Goal: Task Accomplishment & Management: Manage account settings

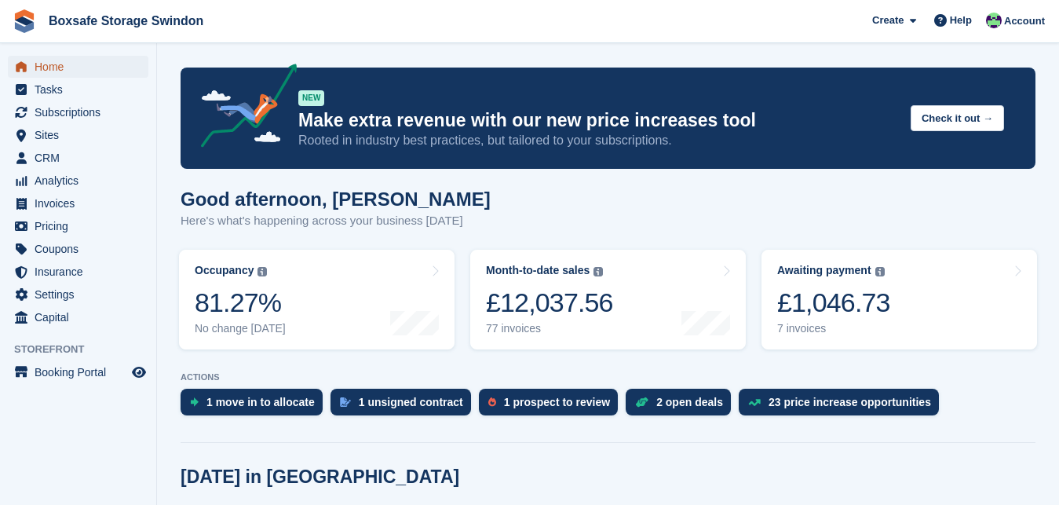
click at [73, 71] on span "Home" at bounding box center [82, 67] width 94 height 22
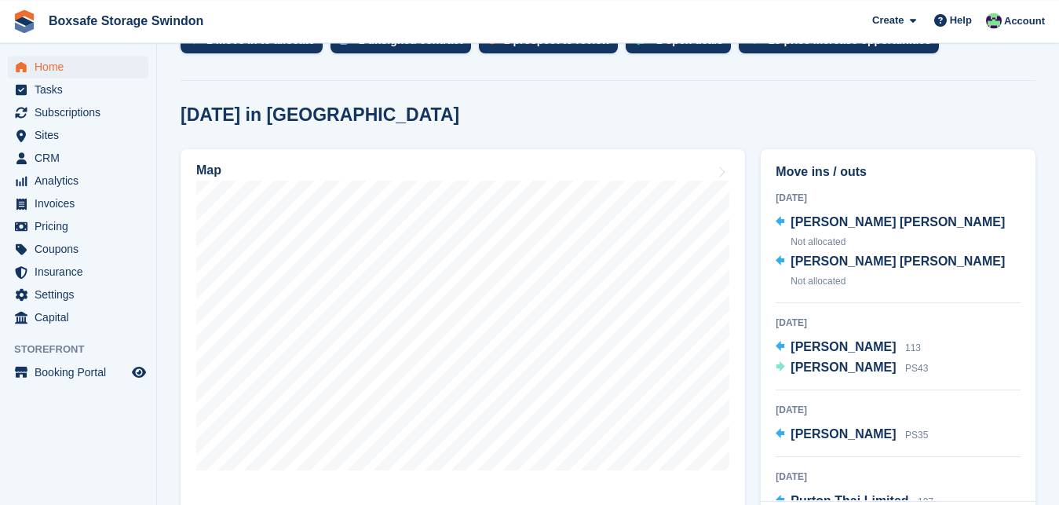
scroll to position [391, 0]
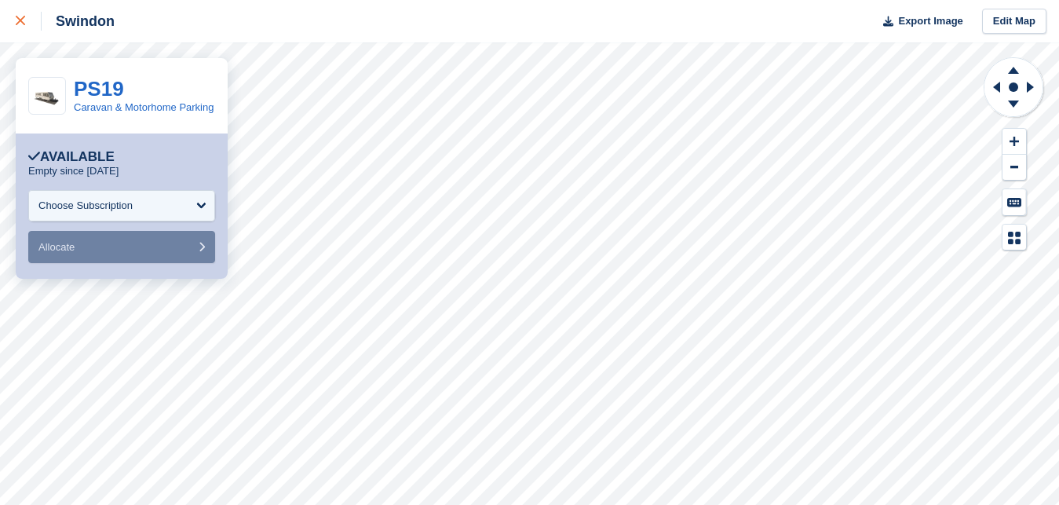
click at [18, 22] on icon at bounding box center [20, 20] width 9 height 9
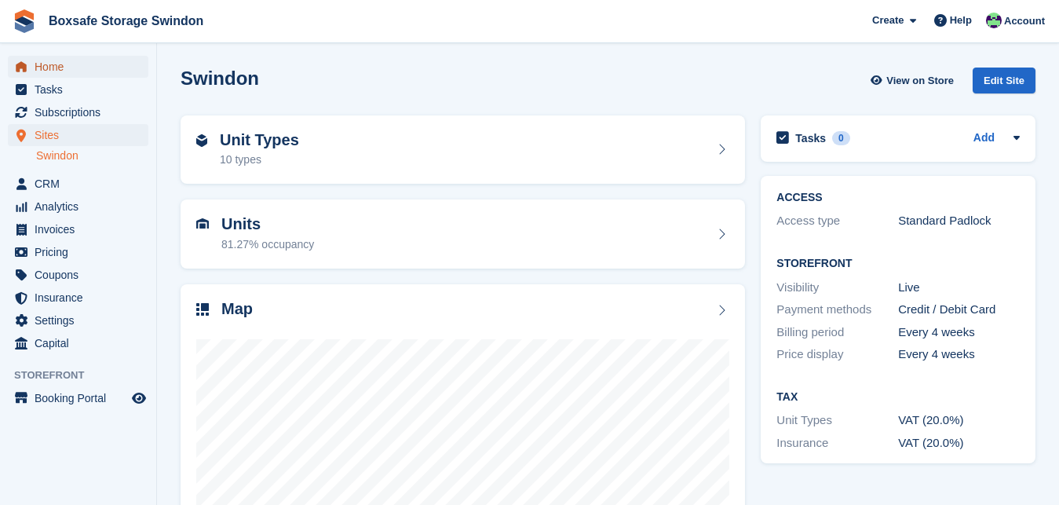
click at [75, 67] on span "Home" at bounding box center [82, 67] width 94 height 22
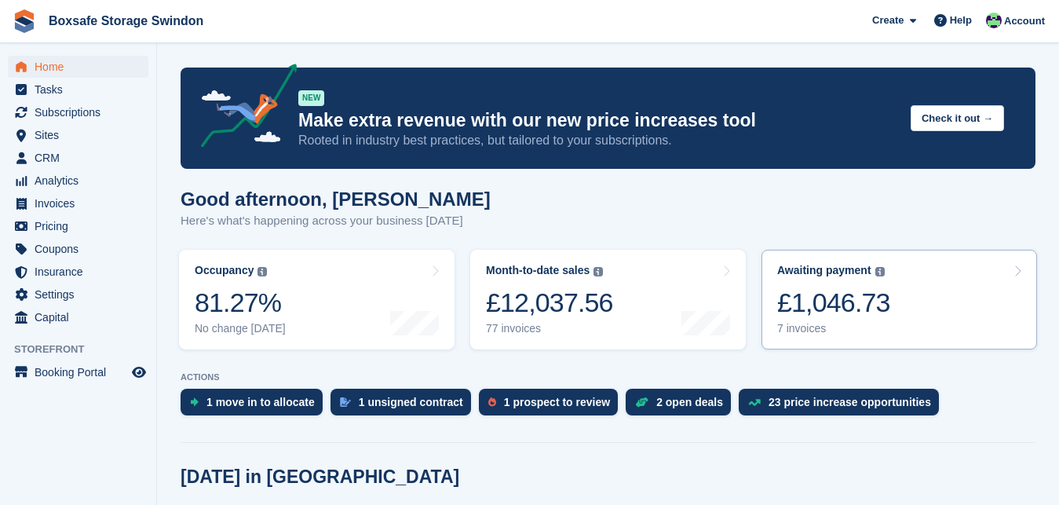
click at [803, 301] on div "£1,046.73" at bounding box center [833, 302] width 113 height 32
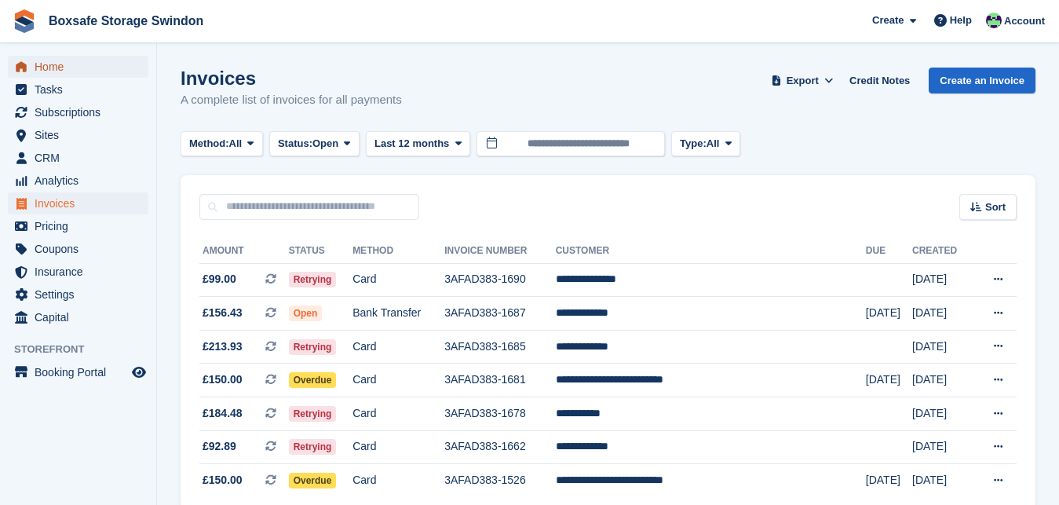
click at [94, 64] on span "Home" at bounding box center [82, 67] width 94 height 22
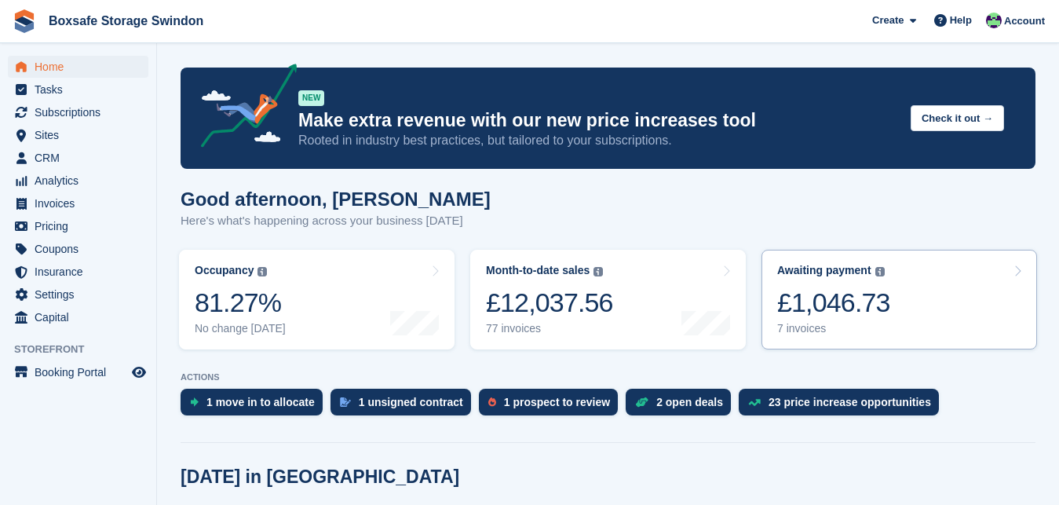
click at [834, 298] on div "£1,046.73" at bounding box center [833, 302] width 113 height 32
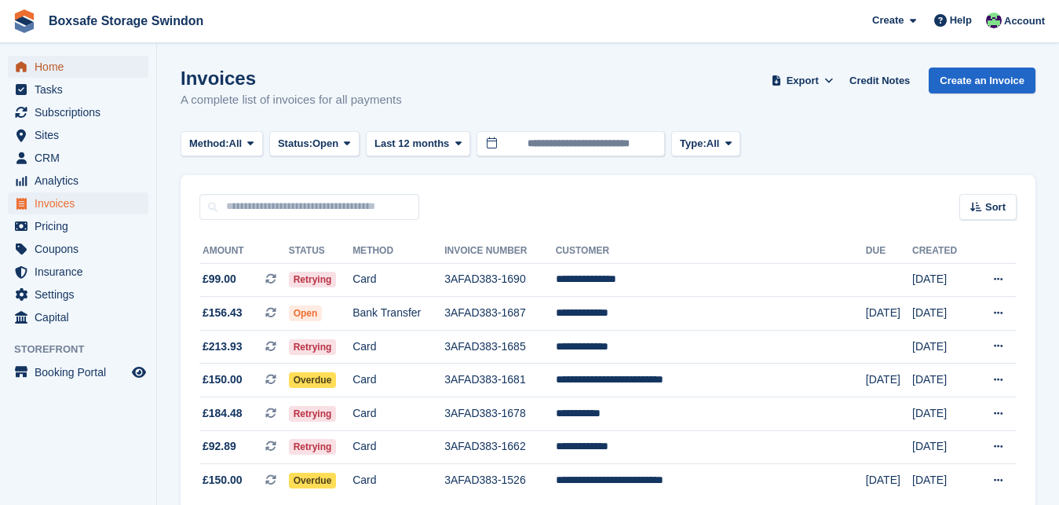
click at [73, 67] on span "Home" at bounding box center [82, 67] width 94 height 22
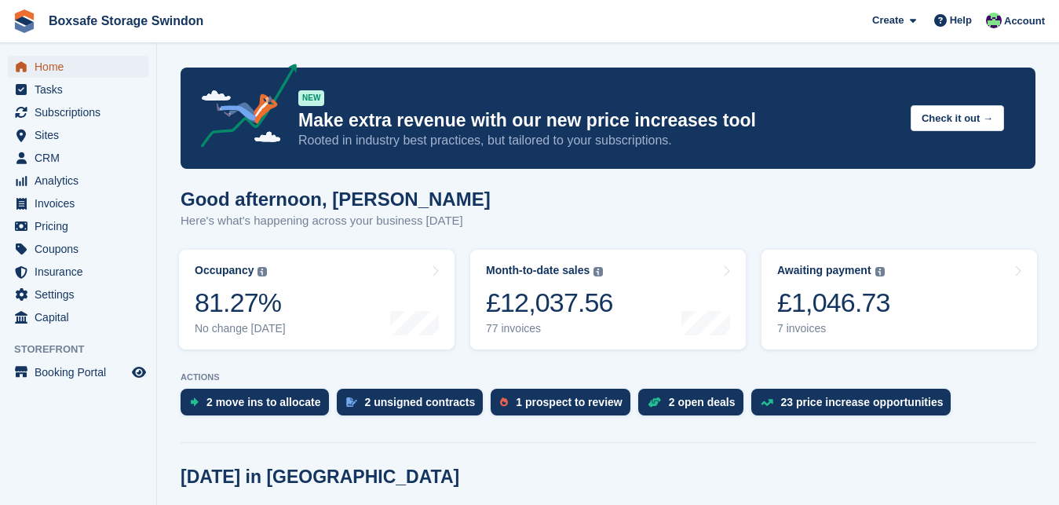
click at [66, 67] on span "Home" at bounding box center [82, 67] width 94 height 22
